Goal: Information Seeking & Learning: Learn about a topic

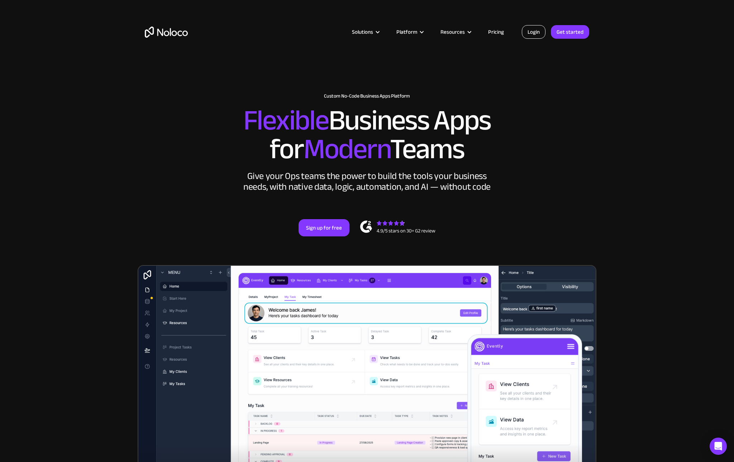
click at [535, 32] on link "Login" at bounding box center [534, 32] width 24 height 14
click at [537, 33] on link "Login" at bounding box center [534, 32] width 24 height 14
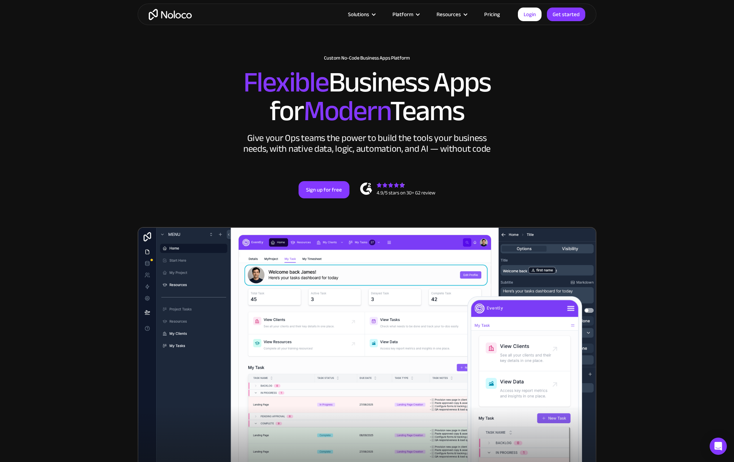
scroll to position [47, 0]
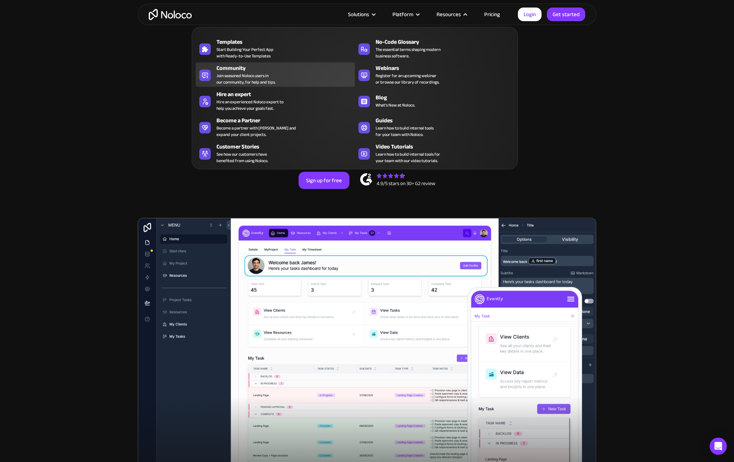
click at [247, 72] on span "Join seasoned Noloco users in our community, for help and tips." at bounding box center [246, 78] width 59 height 13
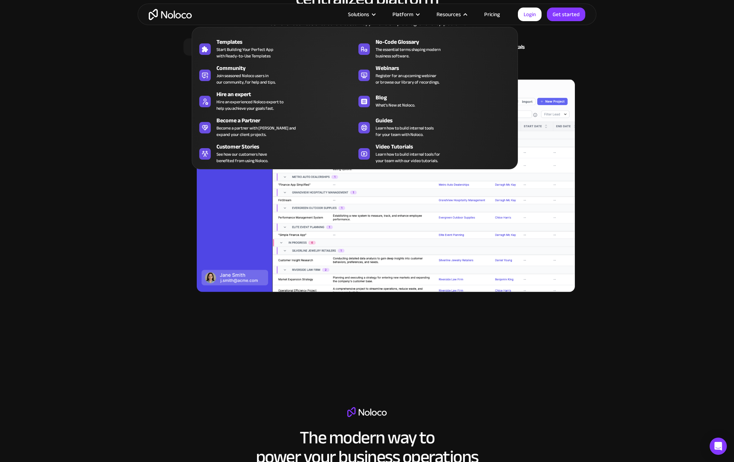
scroll to position [917, 0]
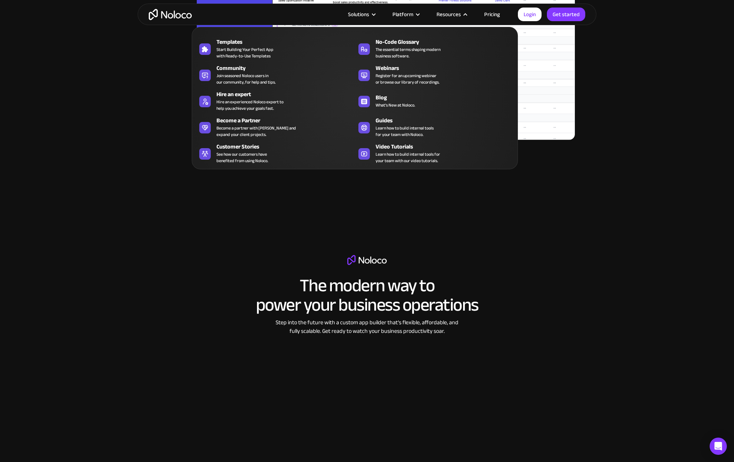
click at [193, 136] on div "Templates Start Building Your Perfect App with Ready-to-Use Templates No-Code G…" at bounding box center [355, 98] width 326 height 142
click at [384, 95] on div "Blog" at bounding box center [447, 97] width 142 height 9
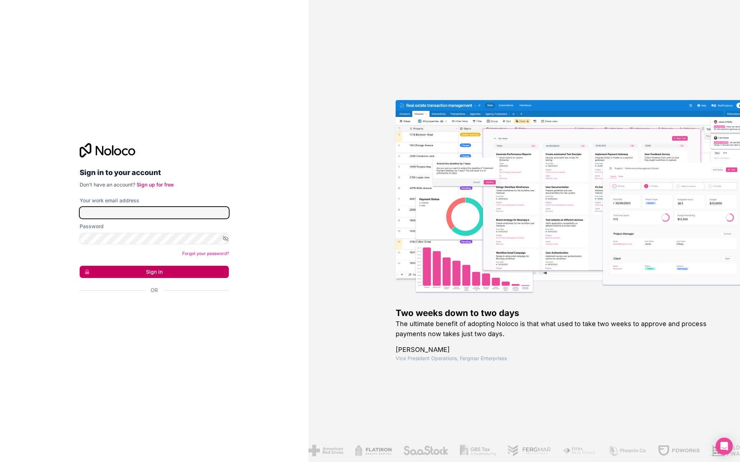
type input "bids@aueland.com"
click at [151, 276] on button "Sign in" at bounding box center [154, 272] width 149 height 12
click at [151, 270] on button "Sign in" at bounding box center [154, 272] width 149 height 12
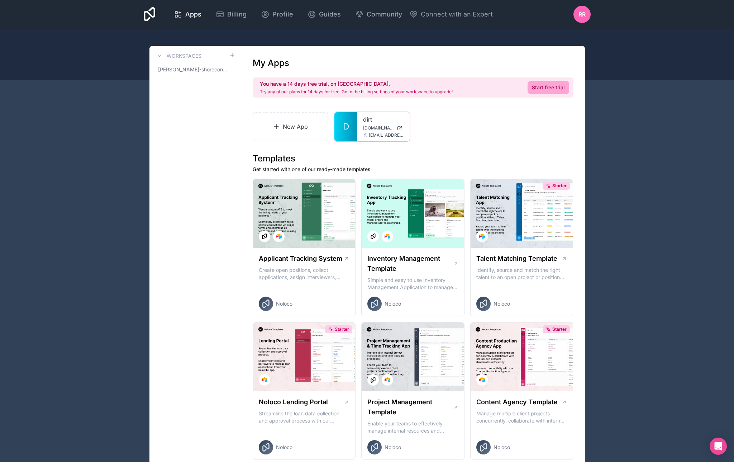
click at [358, 129] on div "dirt dirt.noloco.co bids@aueland.com" at bounding box center [383, 126] width 52 height 29
click at [366, 128] on span "dirt.noloco.co" at bounding box center [378, 128] width 31 height 6
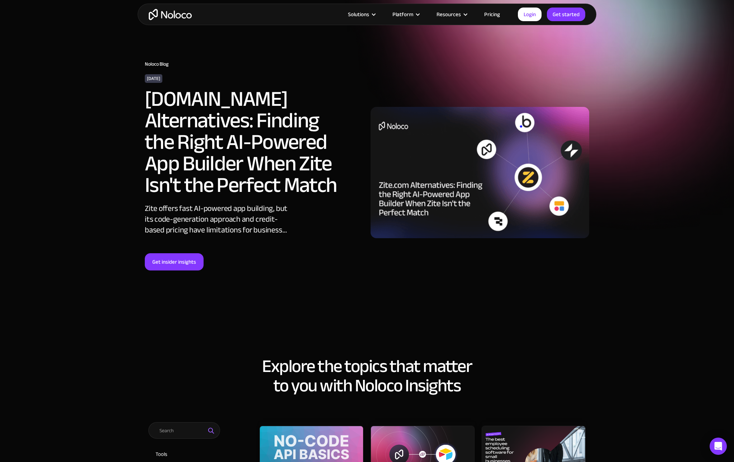
scroll to position [23, 0]
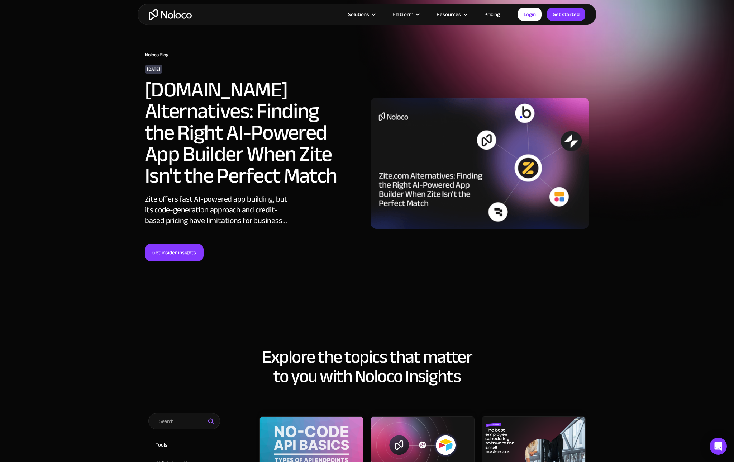
click at [152, 196] on div "Zite offers fast AI-powered app building, but its code-generation approach and …" at bounding box center [218, 210] width 147 height 32
click at [153, 198] on div "Zite offers fast AI-powered app building, but its code-generation approach and …" at bounding box center [218, 210] width 147 height 32
copy div "Zite"
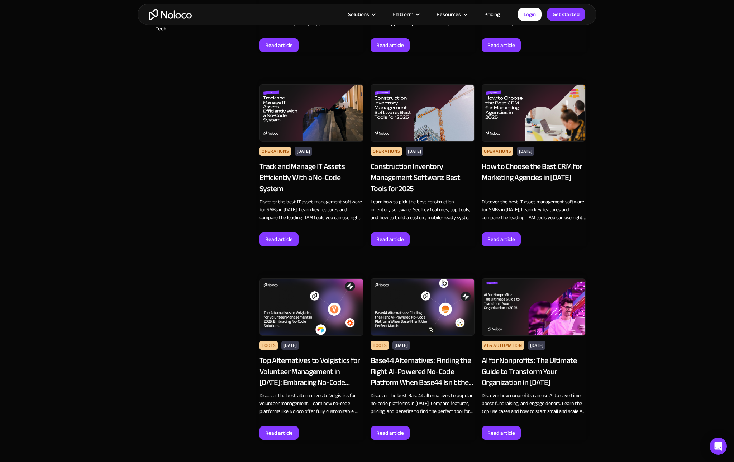
scroll to position [554, 0]
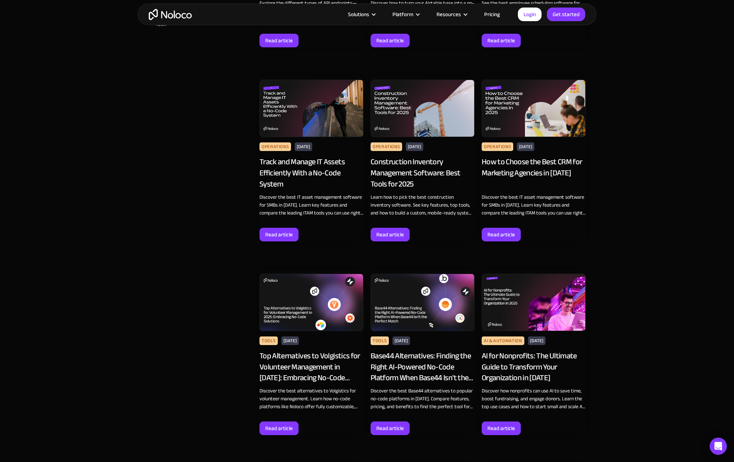
click at [401, 124] on img at bounding box center [423, 108] width 104 height 57
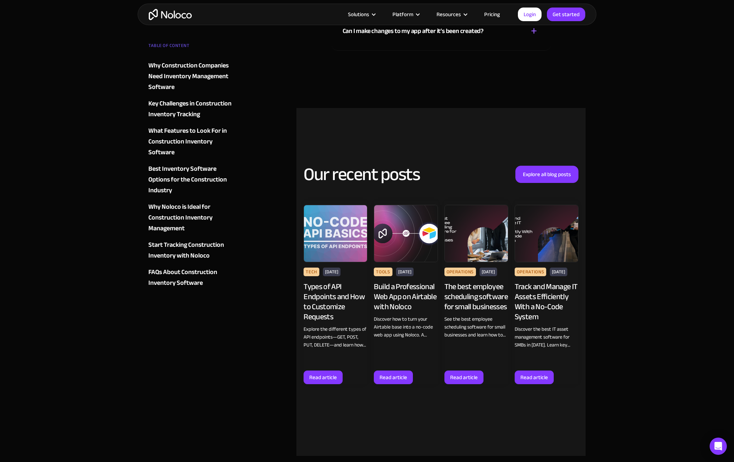
scroll to position [3147, 0]
